Goal: Register for event/course

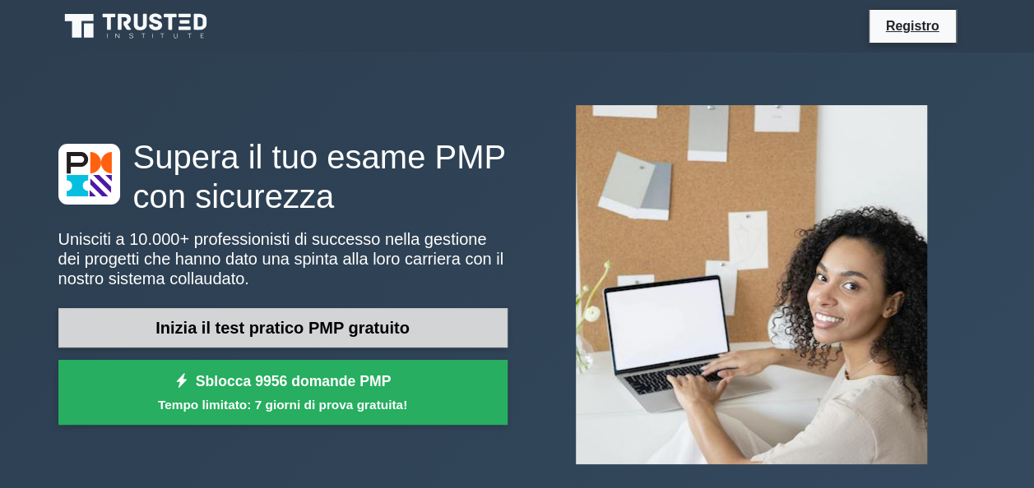
click at [442, 338] on link "Inizia il test pratico PMP gratuito" at bounding box center [282, 327] width 449 height 39
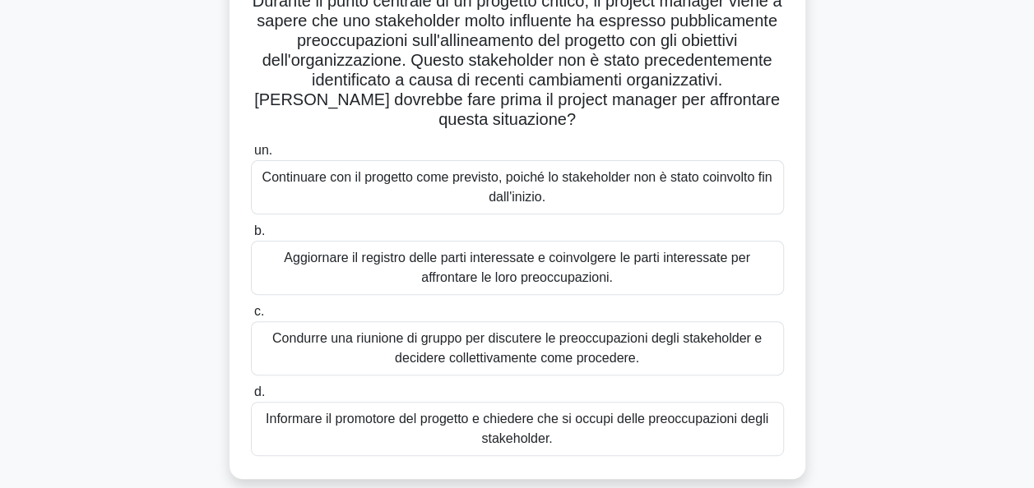
scroll to position [133, 0]
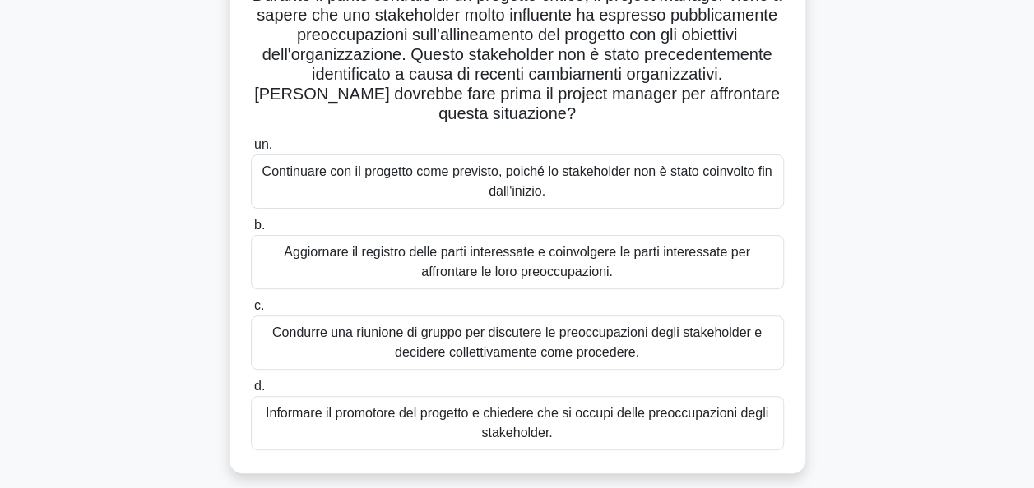
click at [692, 254] on div "Aggiornare il registro delle parti interessate e coinvolgere le parti interessa…" at bounding box center [517, 262] width 533 height 54
click at [251, 231] on input "b. Aggiornare il registro delle parti interessate e coinvolgere le parti intere…" at bounding box center [251, 225] width 0 height 11
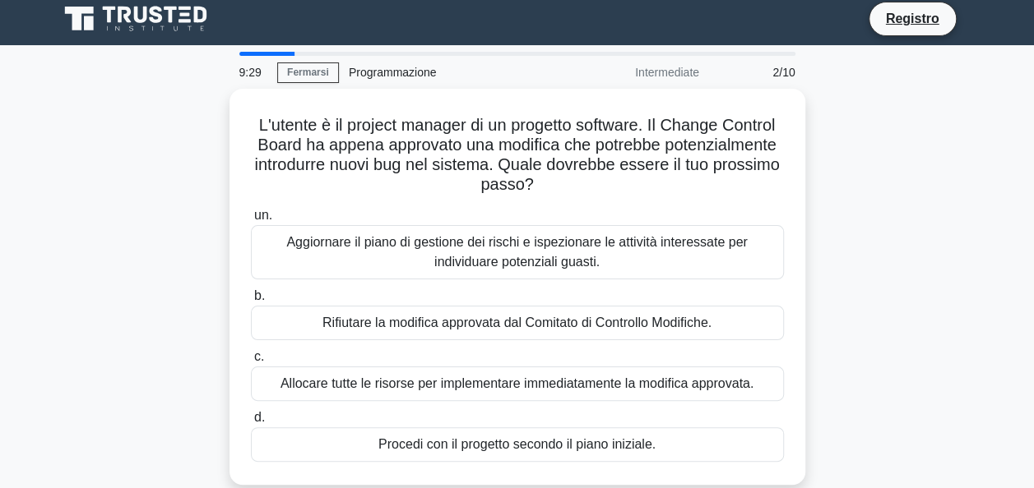
scroll to position [0, 0]
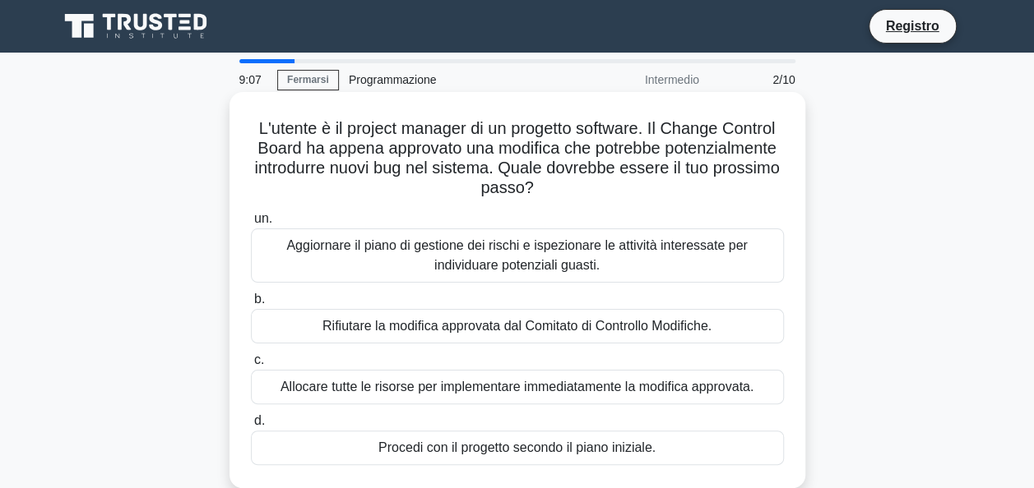
click at [632, 239] on div "Aggiornare il piano di gestione dei rischi e ispezionare le attività interessat…" at bounding box center [517, 256] width 533 height 54
click at [251, 225] on input "un. Aggiornare il piano di gestione dei rischi e ispezionare le attività intere…" at bounding box center [251, 219] width 0 height 11
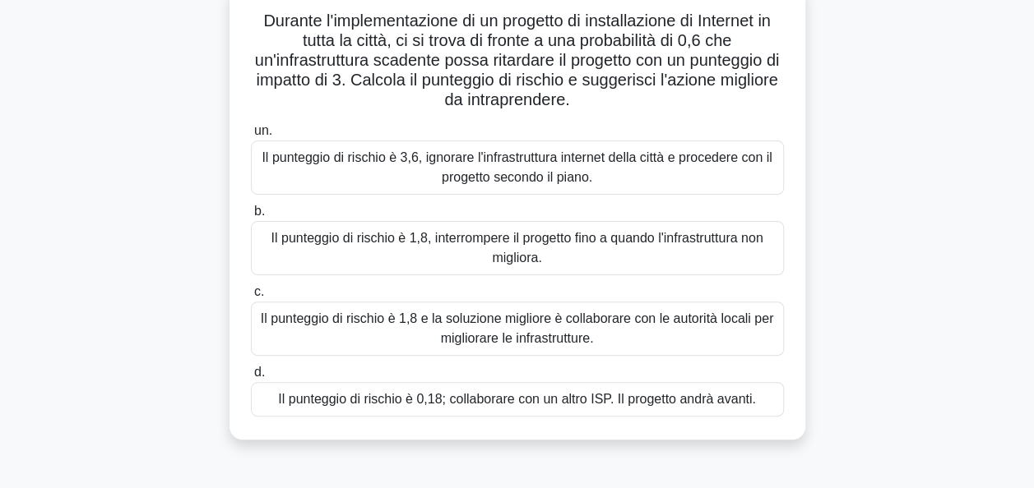
scroll to position [134, 0]
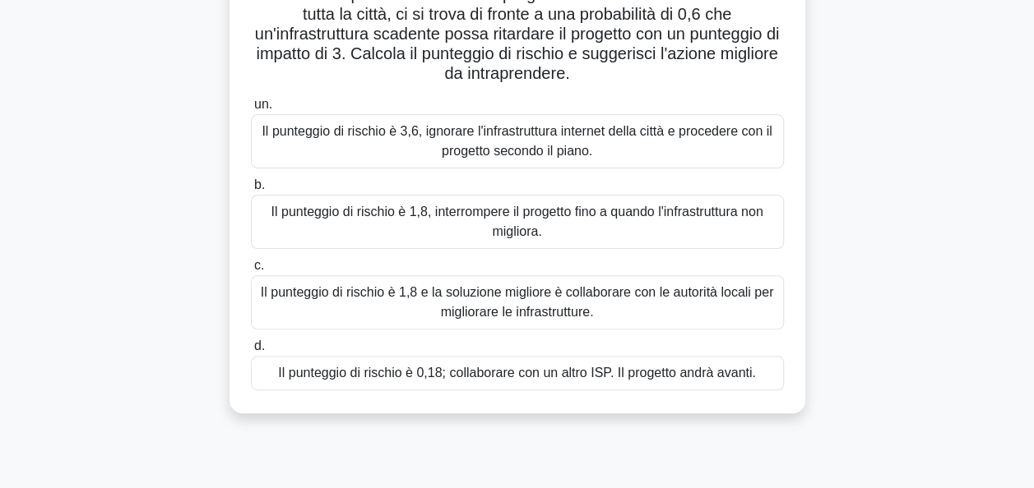
click at [731, 298] on div "Il punteggio di rischio è 1,8 e la soluzione migliore è collaborare con le auto…" at bounding box center [517, 302] width 533 height 54
click at [251, 271] on input "c. Il punteggio di rischio è 1,8 e la soluzione migliore è collaborare con le a…" at bounding box center [251, 266] width 0 height 11
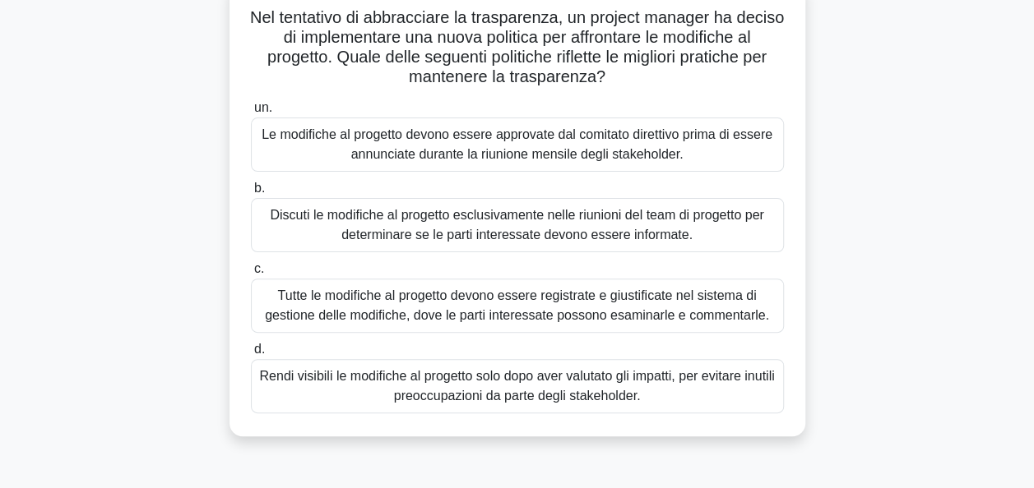
scroll to position [121, 0]
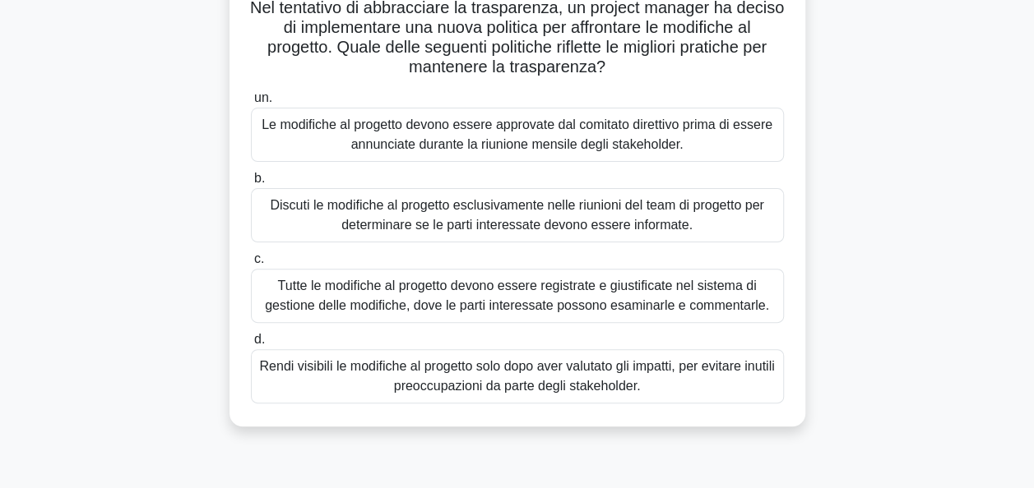
click at [660, 365] on div "Rendi visibili le modifiche al progetto solo dopo aver valutato gli impatti, pe…" at bounding box center [517, 377] width 533 height 54
click at [251, 345] on input "d. Rendi visibili le modifiche al progetto solo dopo aver valutato gli impatti,…" at bounding box center [251, 340] width 0 height 11
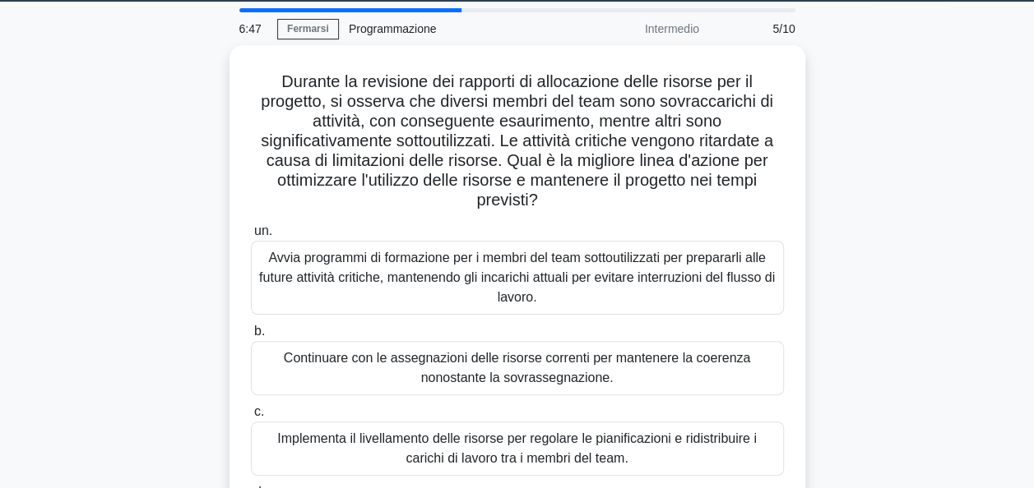
scroll to position [74, 0]
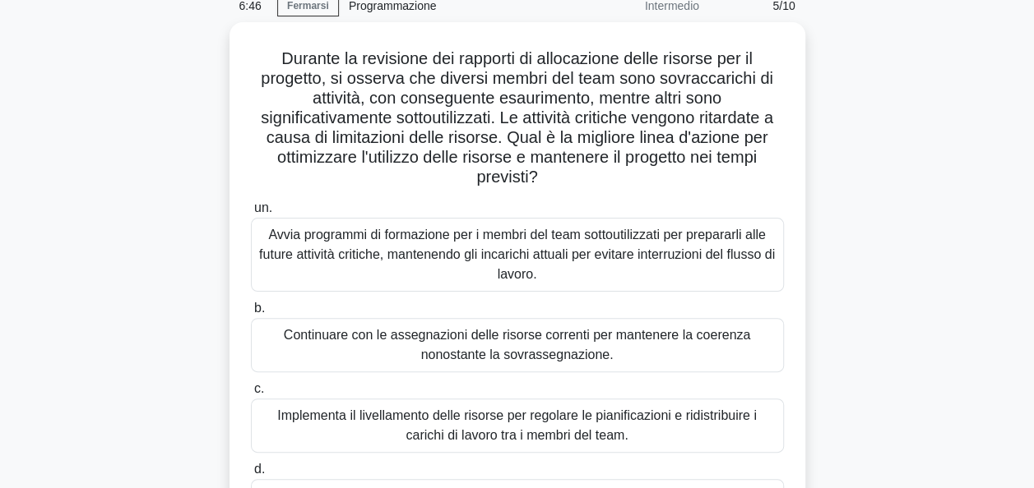
click at [280, 16] on div "6:46 Fermarsi Programmazione Intermedio 5/10" at bounding box center [517, 5] width 576 height 33
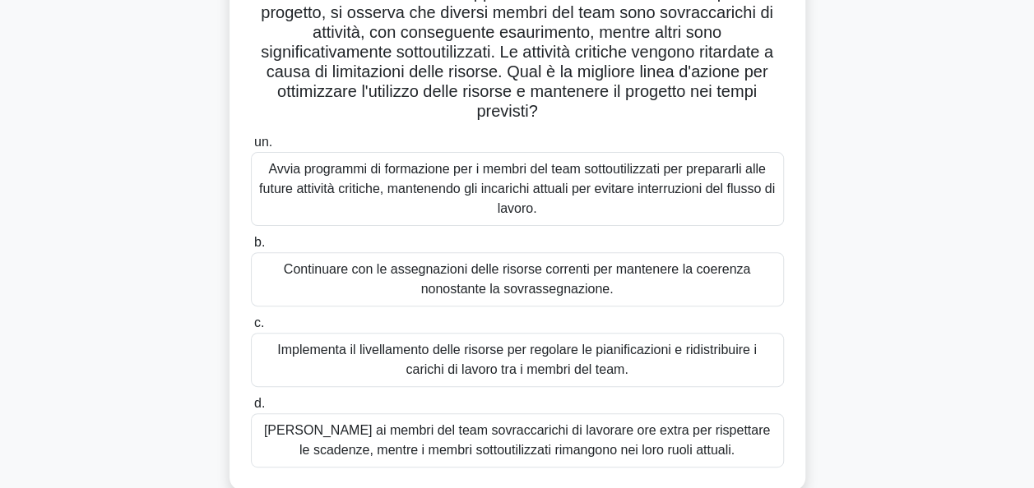
scroll to position [142, 0]
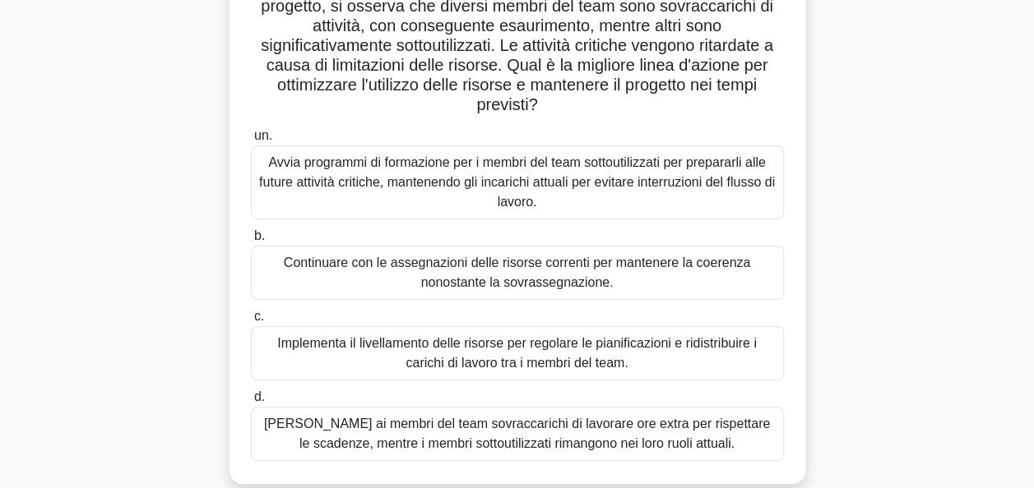
click at [607, 362] on div "Implementa il livellamento delle risorse per regolare le pianificazioni e ridis…" at bounding box center [517, 353] width 533 height 54
click at [251, 322] on input "c. Implementa il livellamento delle risorse per regolare le pianificazioni e ri…" at bounding box center [251, 317] width 0 height 11
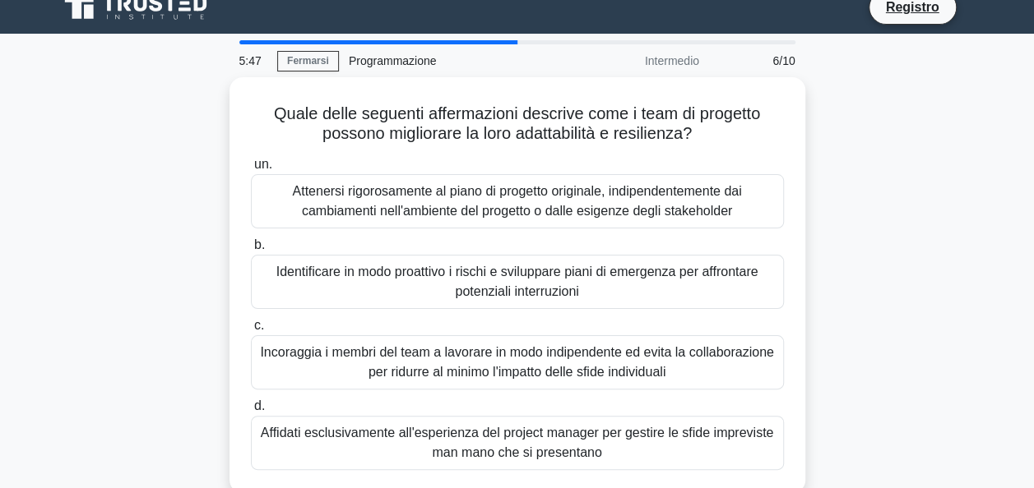
scroll to position [0, 0]
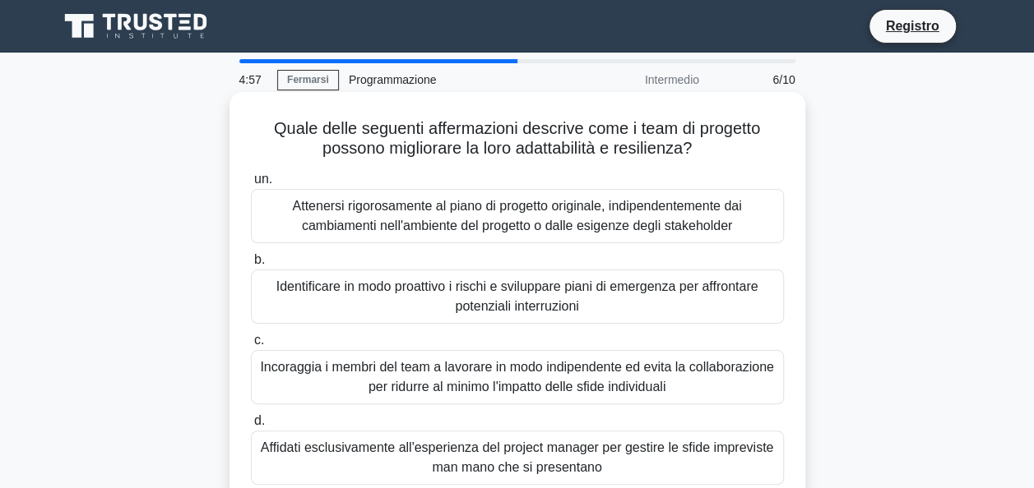
click at [513, 304] on div "Identificare in modo proattivo i rischi e sviluppare piani di emergenza per aff…" at bounding box center [517, 297] width 533 height 54
click at [251, 266] on input "b. Identificare in modo proattivo i rischi e sviluppare piani di emergenza per …" at bounding box center [251, 260] width 0 height 11
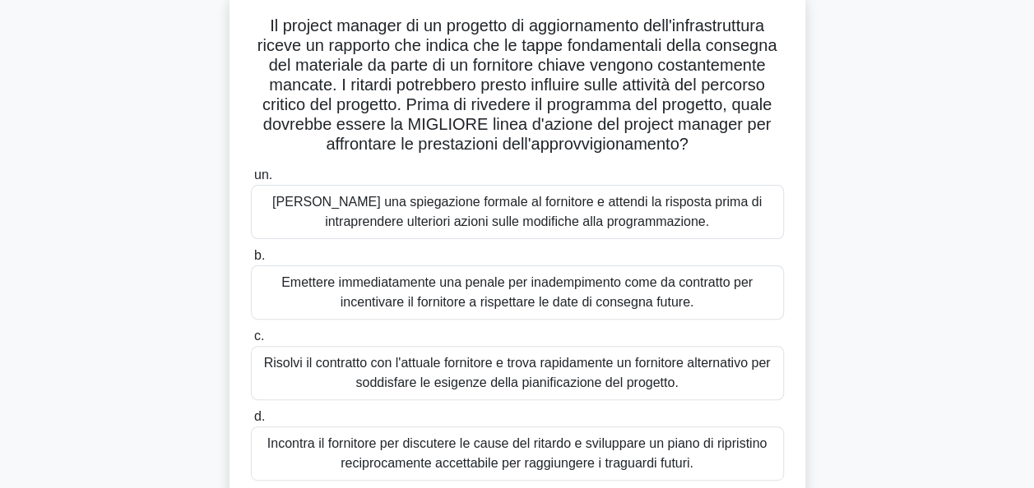
scroll to position [109, 0]
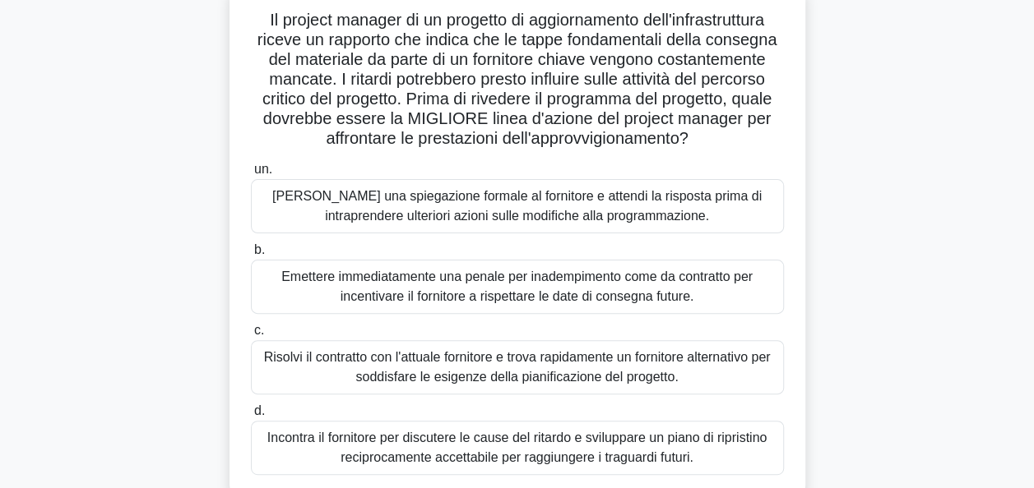
click at [700, 442] on div "Incontra il fornitore per discutere le cause del ritardo e sviluppare un piano …" at bounding box center [517, 448] width 533 height 54
click at [251, 417] on input "d. Incontra il fornitore per discutere le cause del ritardo e sviluppare un pia…" at bounding box center [251, 411] width 0 height 11
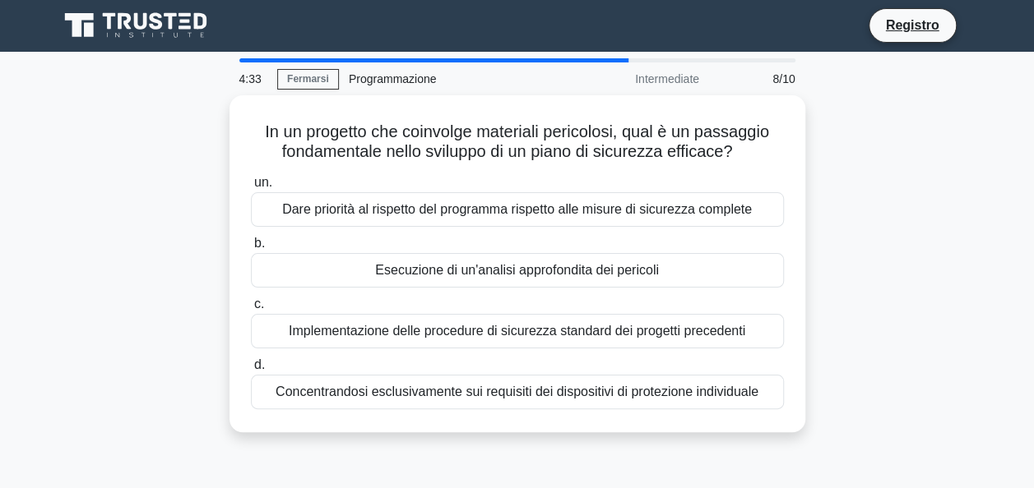
scroll to position [0, 0]
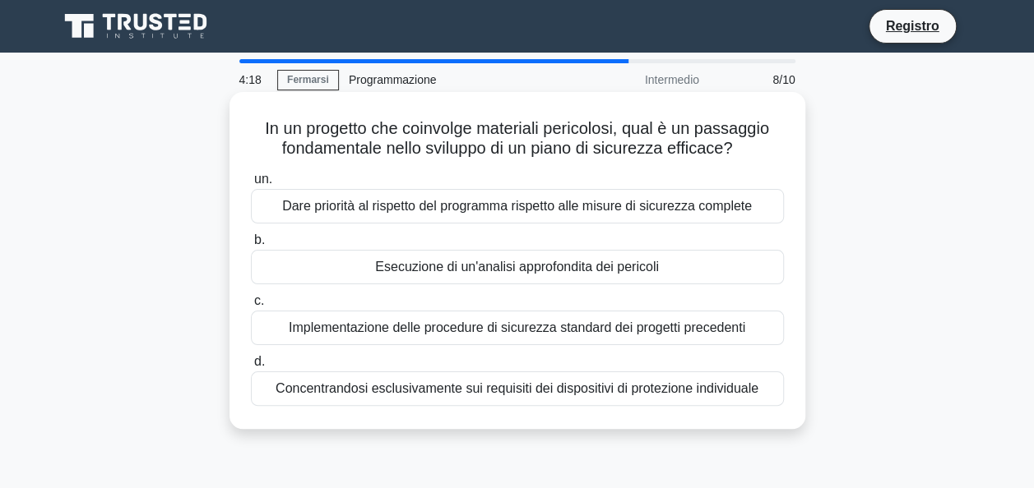
click at [697, 275] on div "Esecuzione di un'analisi approfondita dei pericoli" at bounding box center [517, 267] width 533 height 35
click at [251, 246] on input "b. Esecuzione di un'analisi approfondita dei pericoli" at bounding box center [251, 240] width 0 height 11
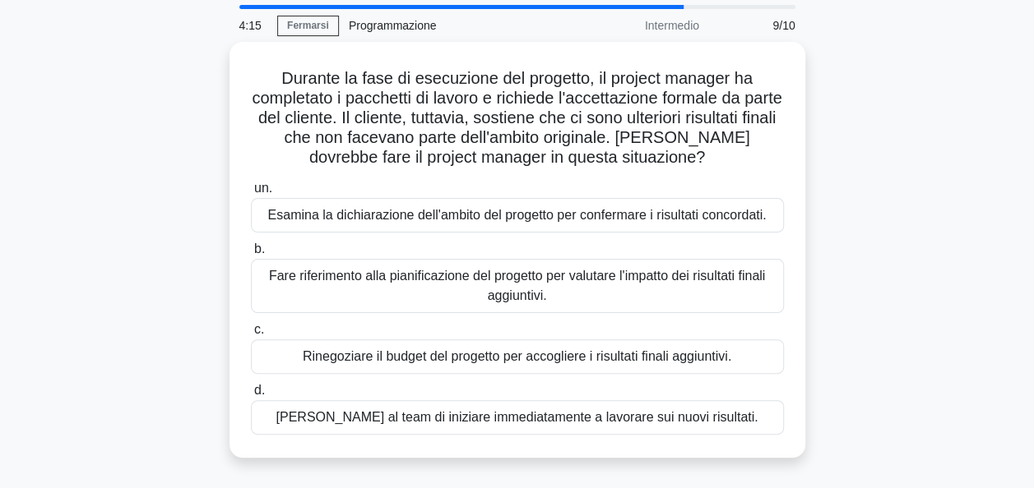
scroll to position [56, 0]
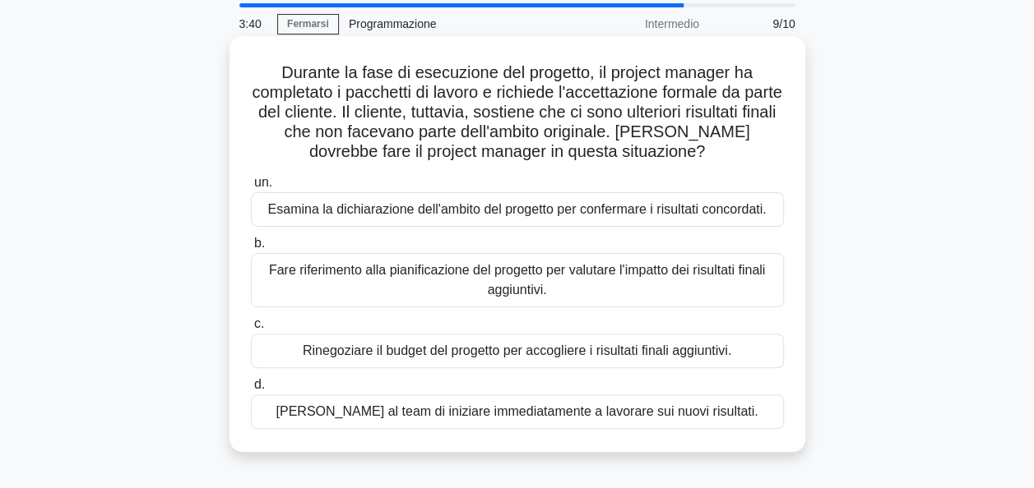
click at [664, 281] on div "Fare riferimento alla pianificazione del progetto per valutare l'impatto dei ri…" at bounding box center [517, 280] width 533 height 54
click at [251, 249] on input "b. Fare riferimento alla pianificazione del progetto per valutare l'impatto dei…" at bounding box center [251, 243] width 0 height 11
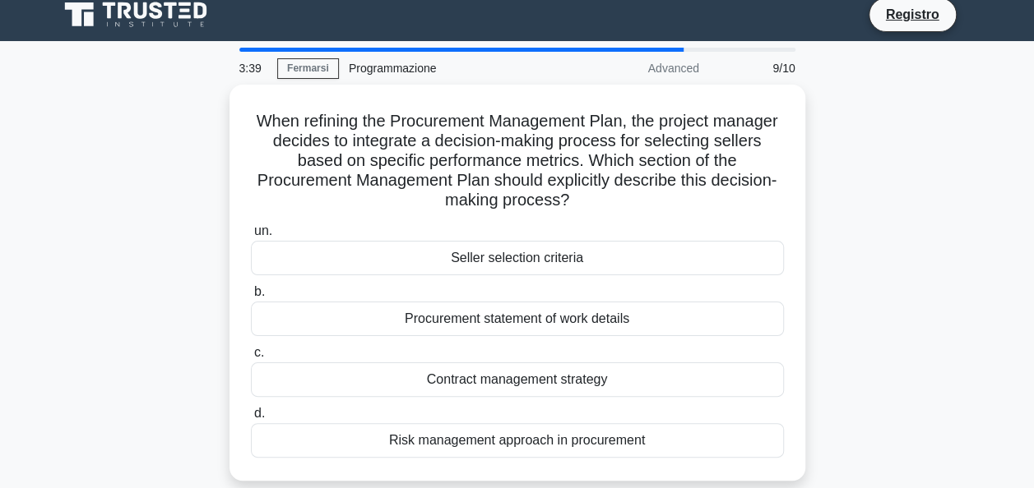
scroll to position [0, 0]
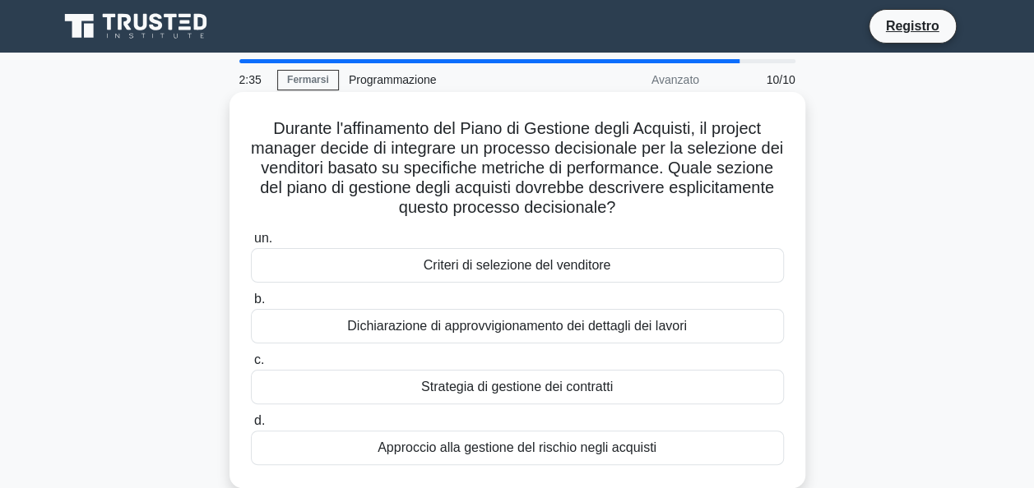
click at [600, 273] on div "Criteri di selezione del venditore" at bounding box center [517, 265] width 533 height 35
click at [251, 244] on input "un. Criteri di selezione del venditore" at bounding box center [251, 239] width 0 height 11
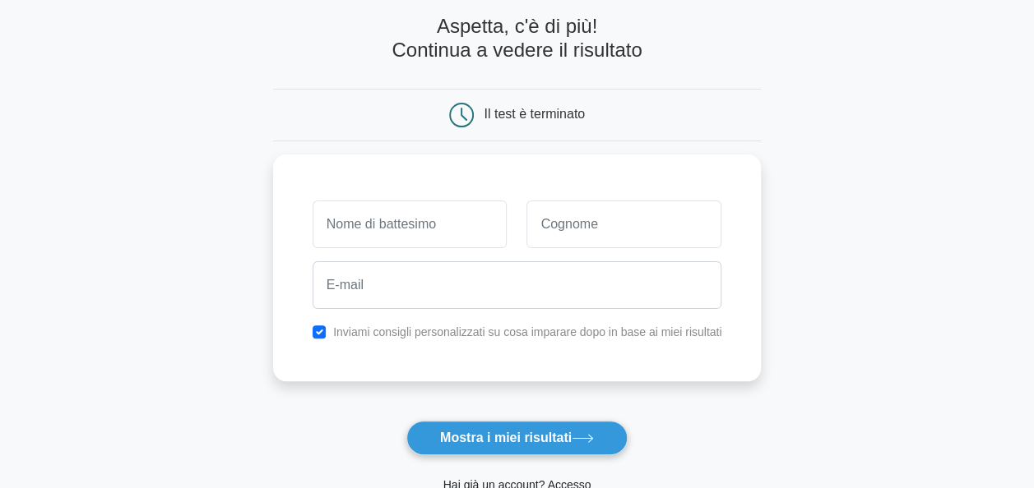
scroll to position [76, 0]
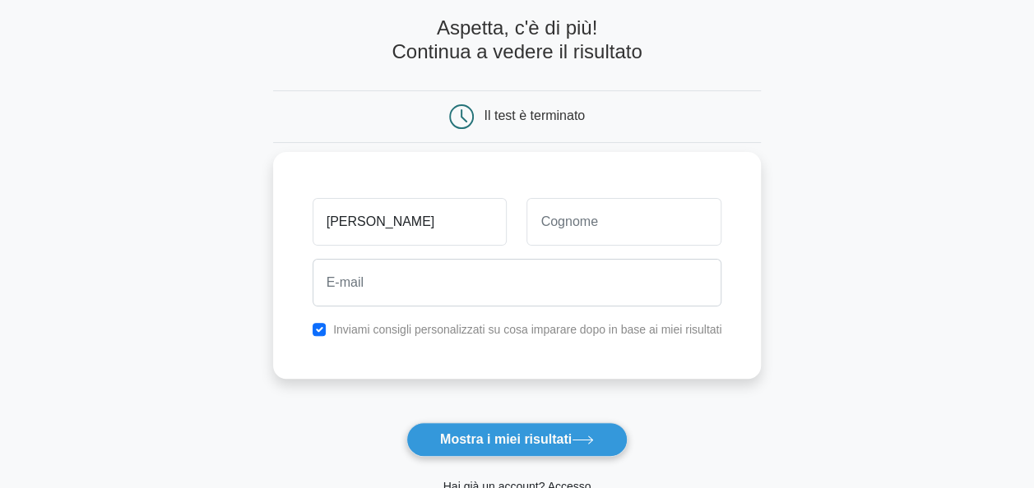
type input "[PERSON_NAME]"
type input "Cocina"
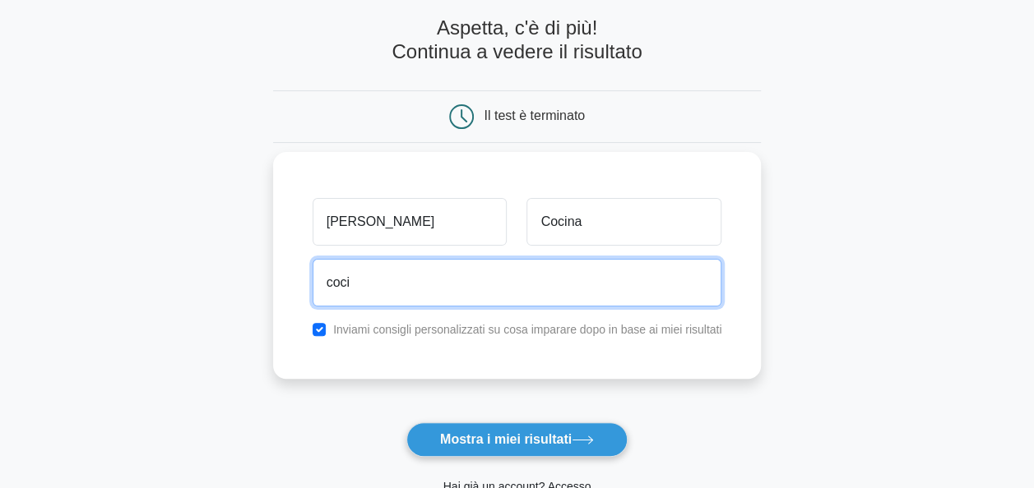
type input "cocinachiara@gmail.com"
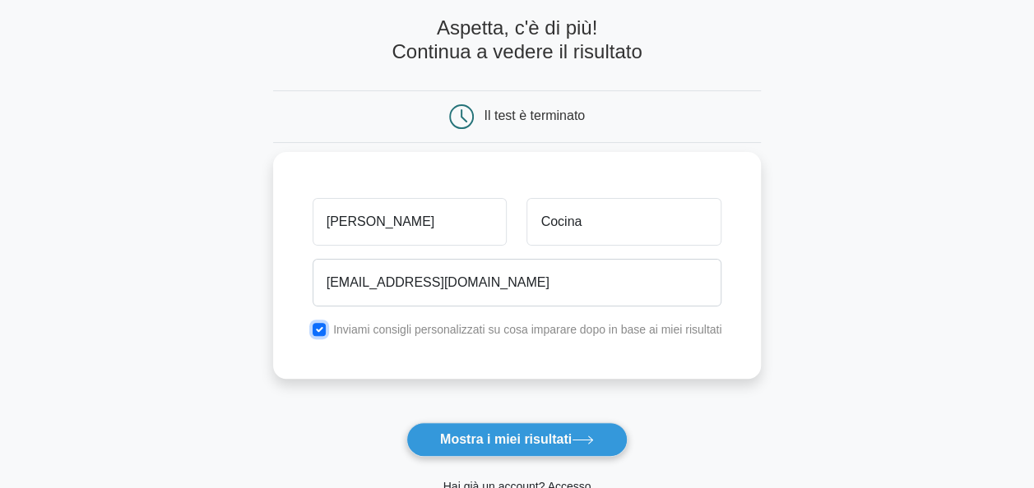
click at [315, 328] on input "checkbox" at bounding box center [319, 329] width 13 height 13
checkbox input "false"
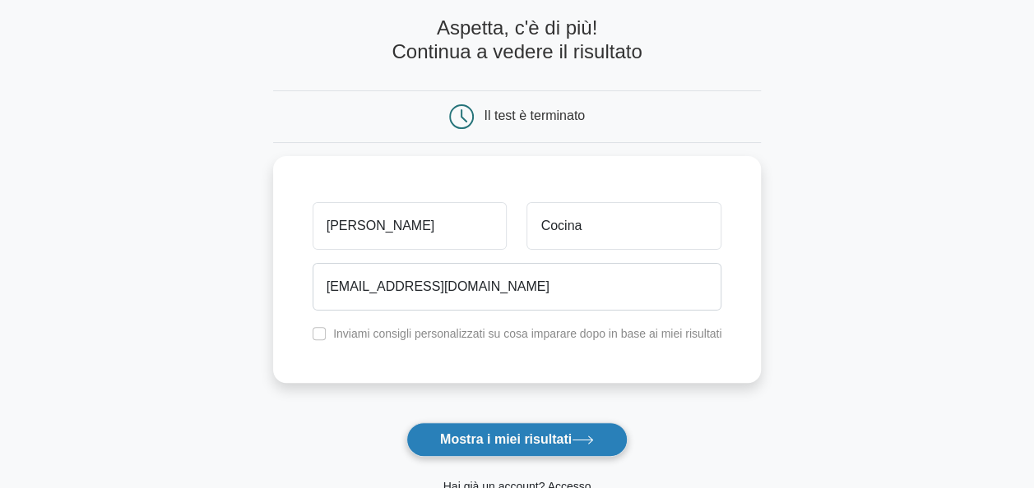
click at [563, 448] on button "Mostra i miei risultati" at bounding box center [516, 440] width 221 height 35
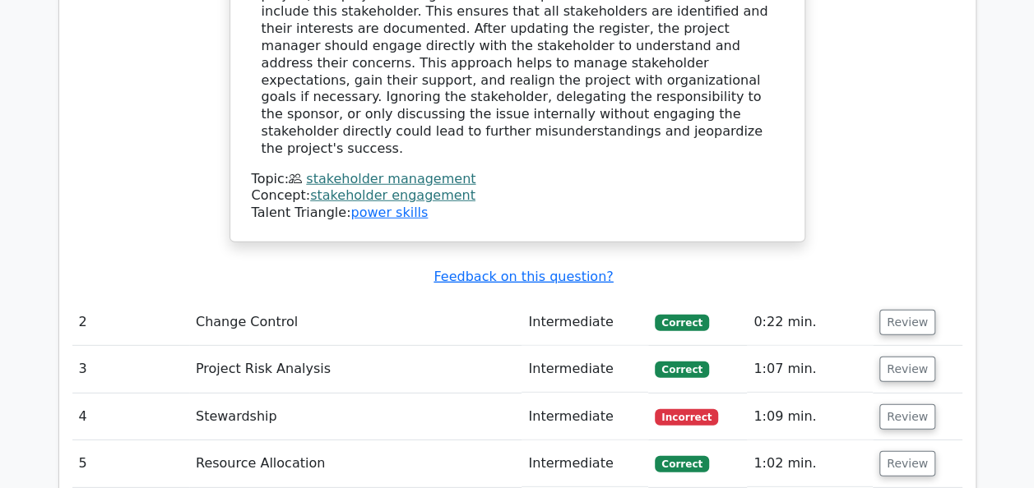
scroll to position [2158, 0]
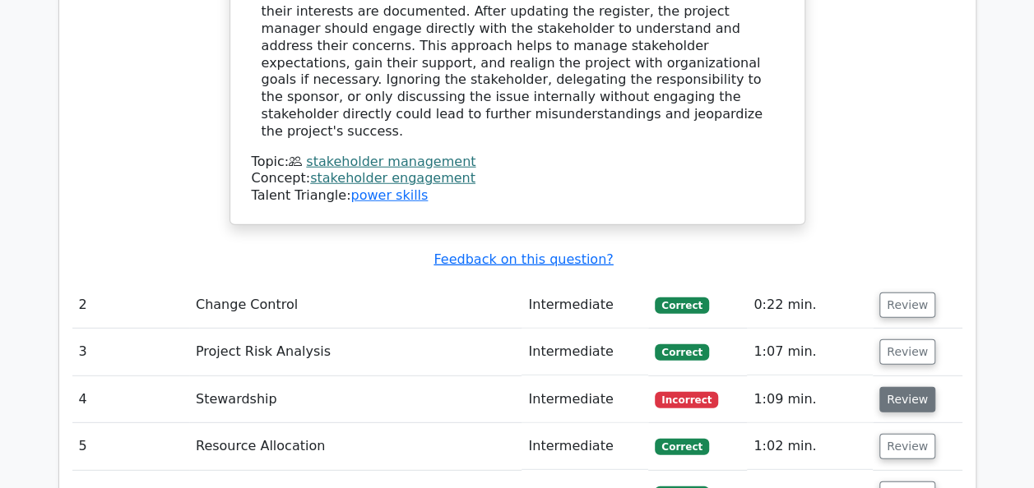
click at [910, 387] on button "Review" at bounding box center [907, 399] width 56 height 25
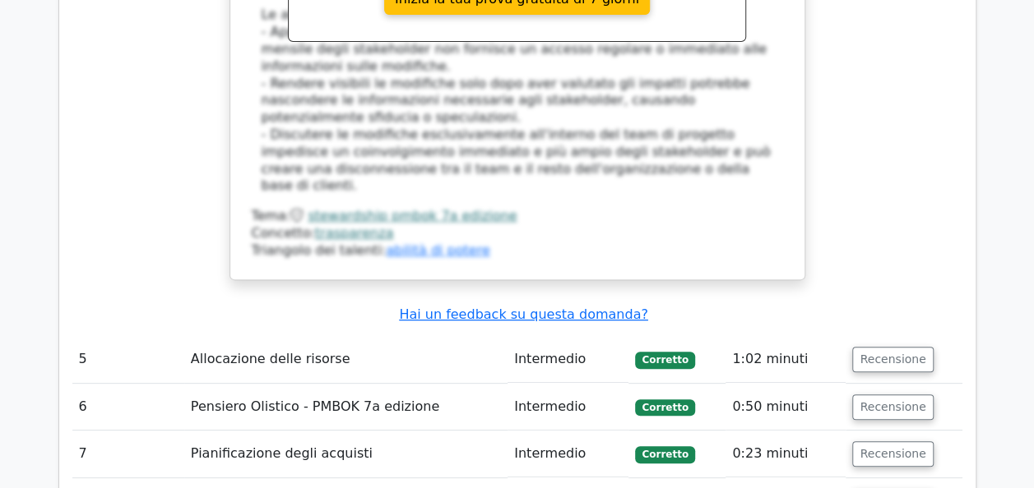
scroll to position [3258, 0]
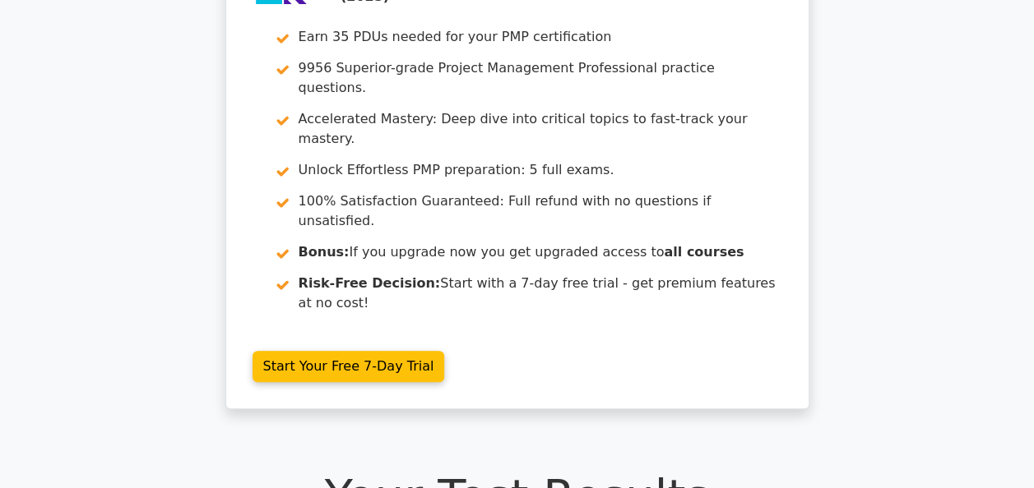
scroll to position [0, 0]
